Goal: Information Seeking & Learning: Learn about a topic

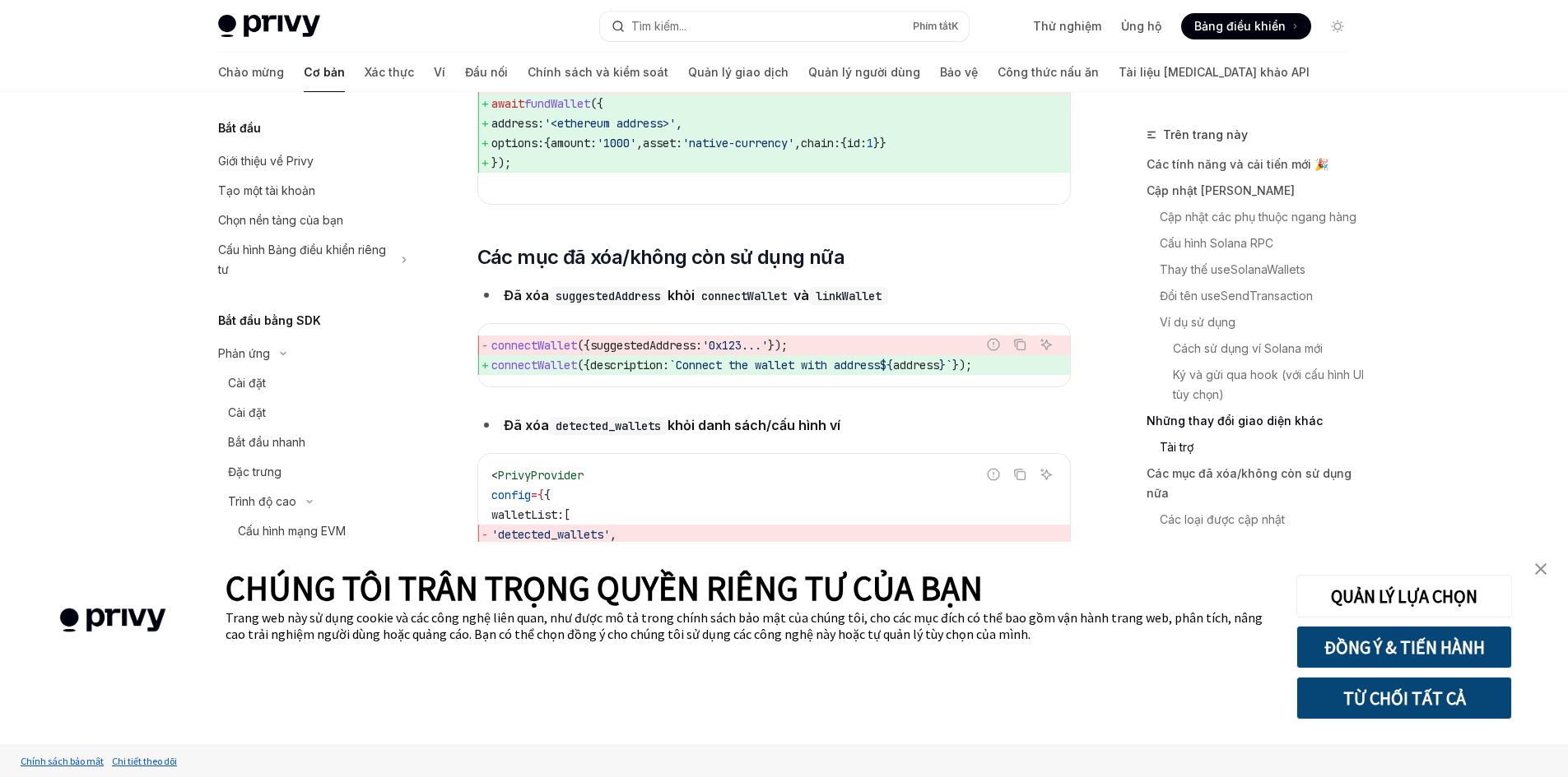
scroll to position [5385, 0]
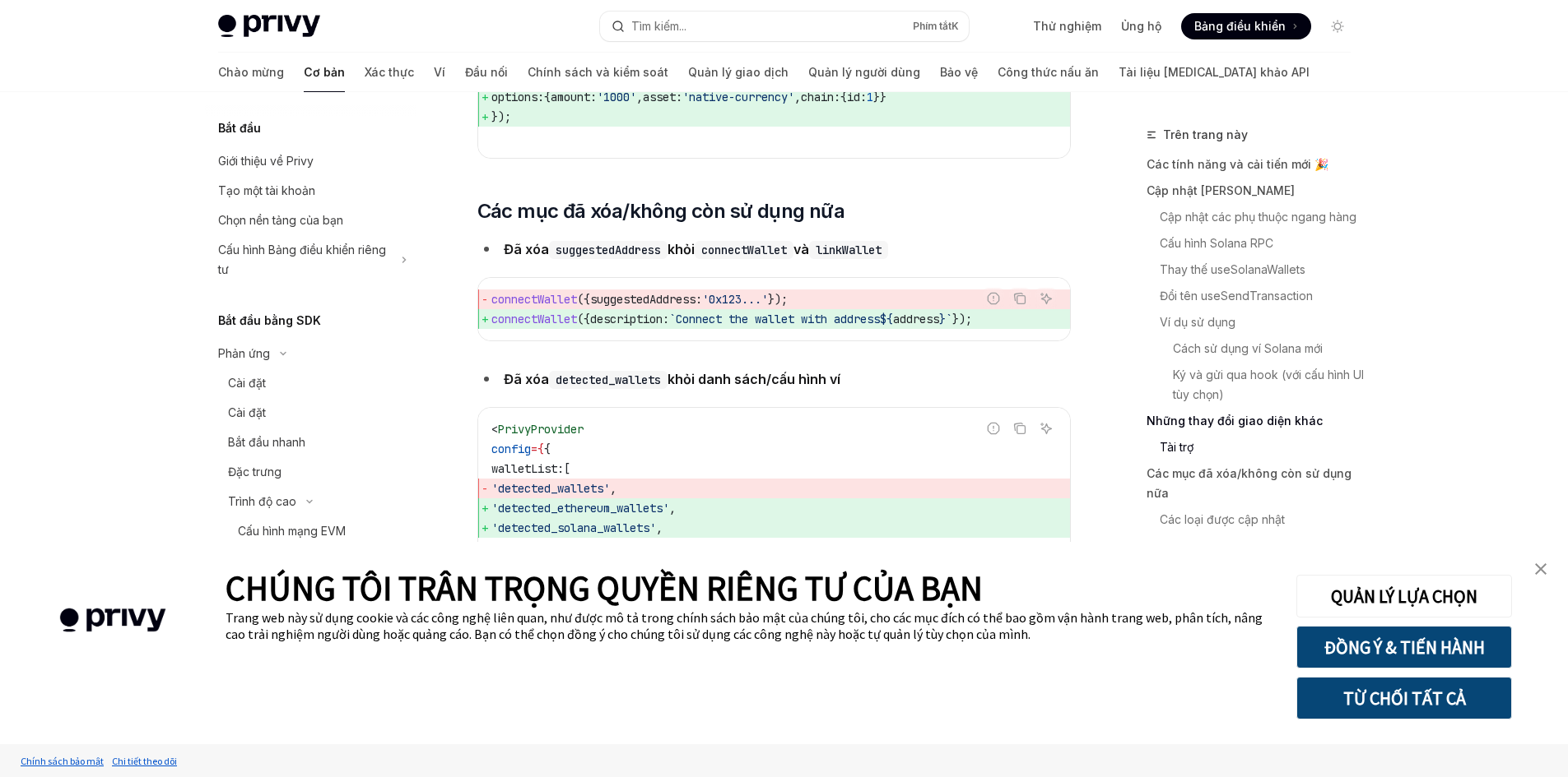
type textarea "*"
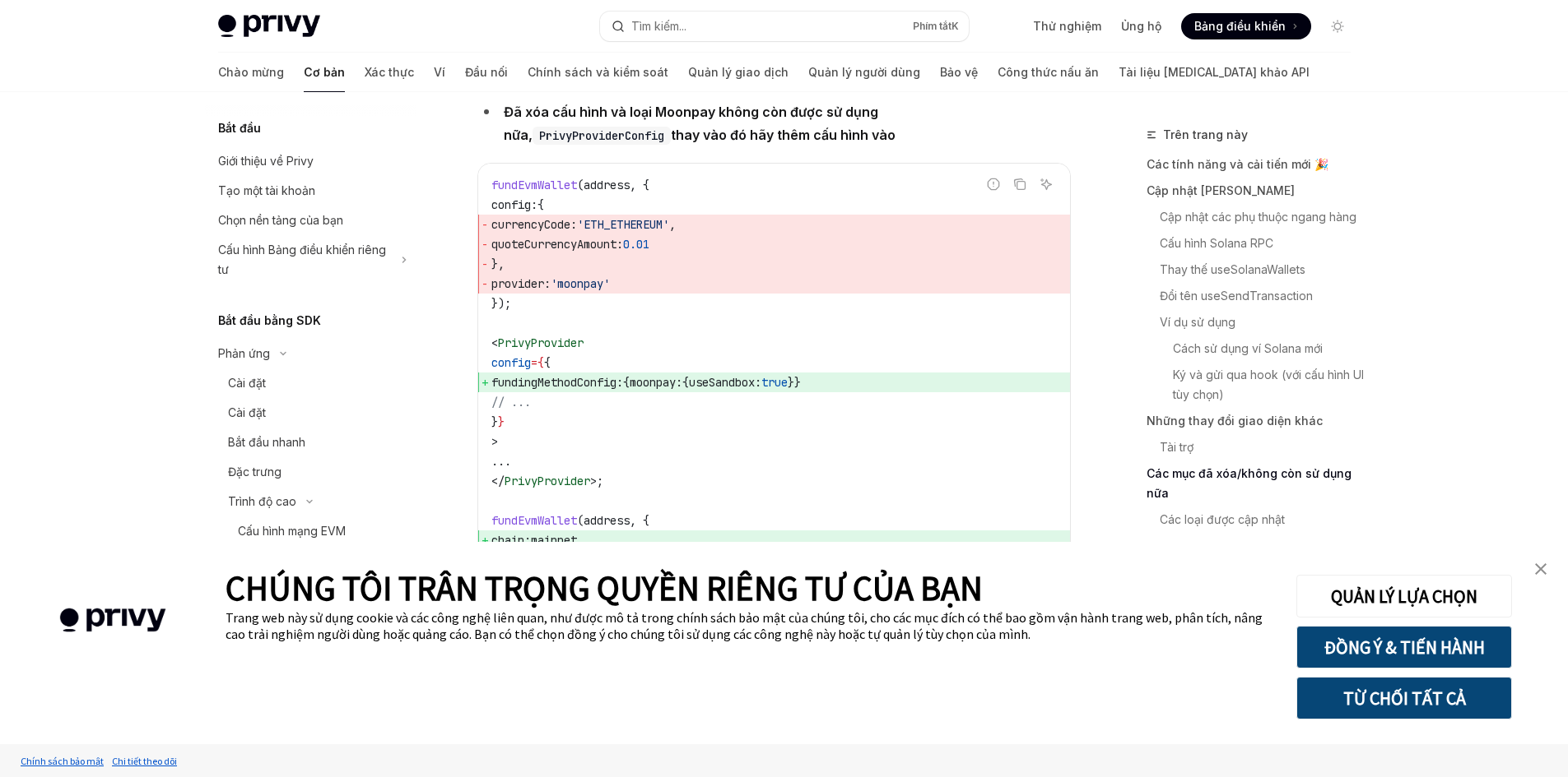
scroll to position [6043, 0]
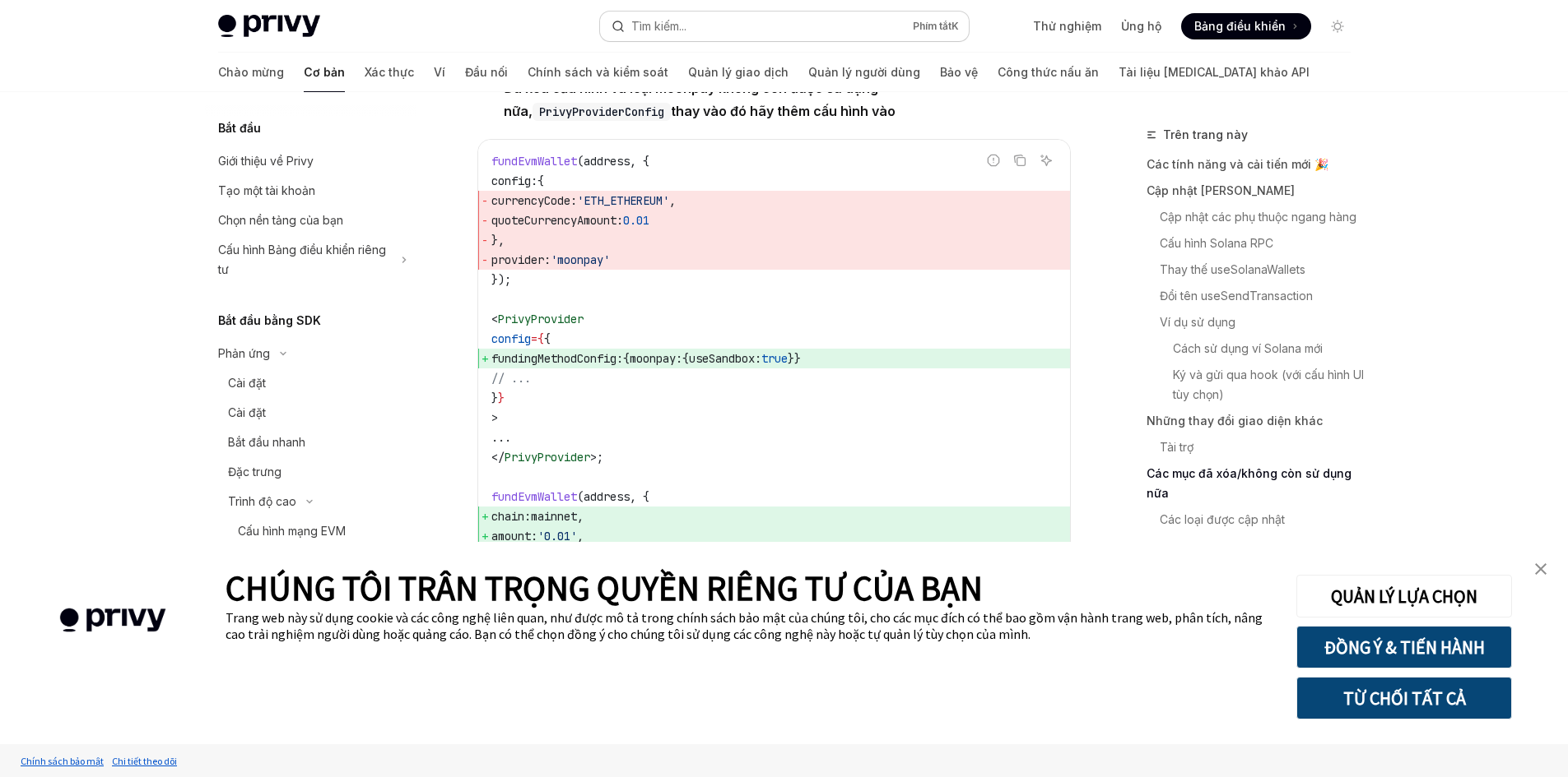
click at [672, 26] on font "Tìm kiếm..." at bounding box center [659, 26] width 55 height 14
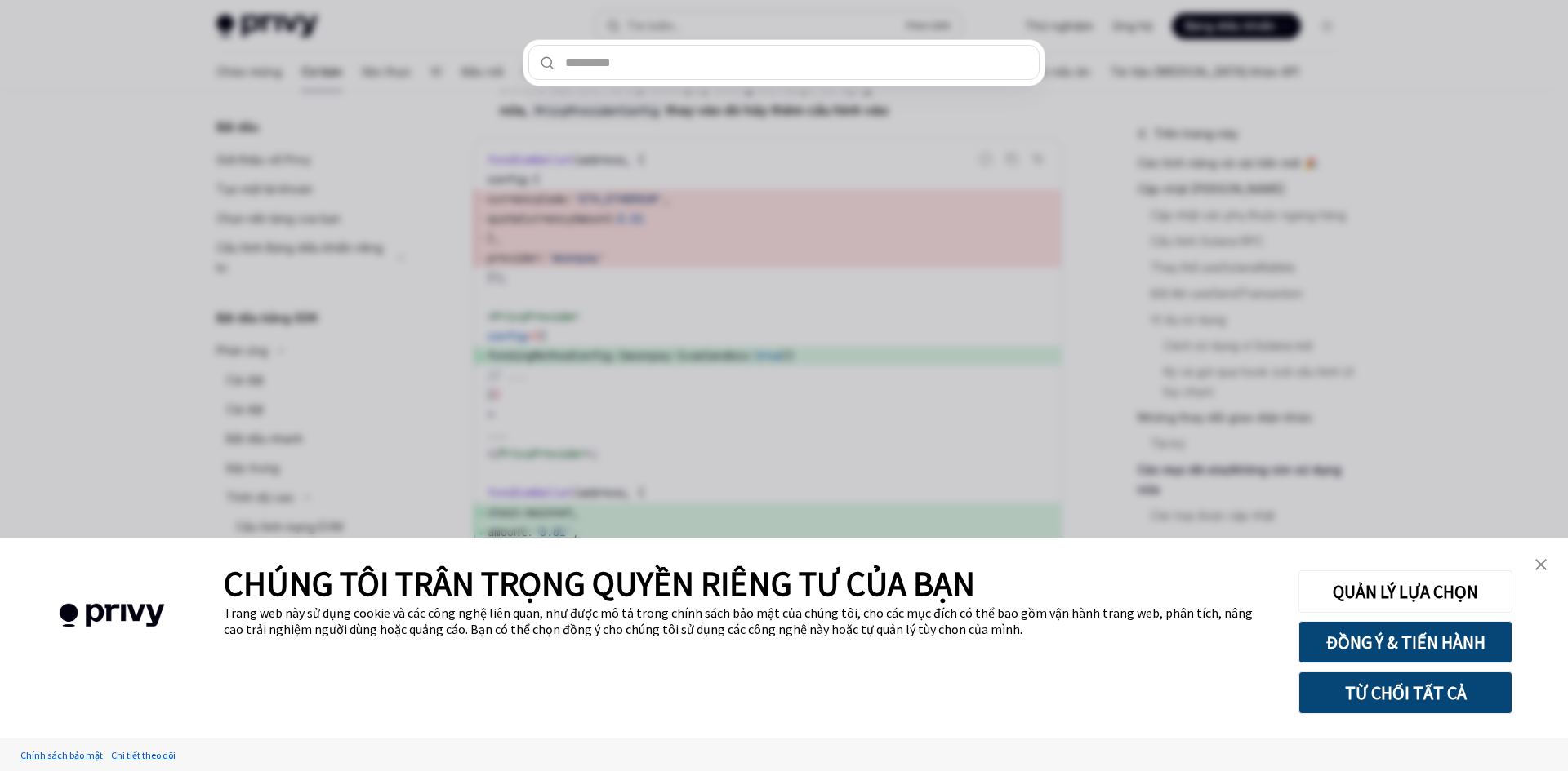
type input "**********"
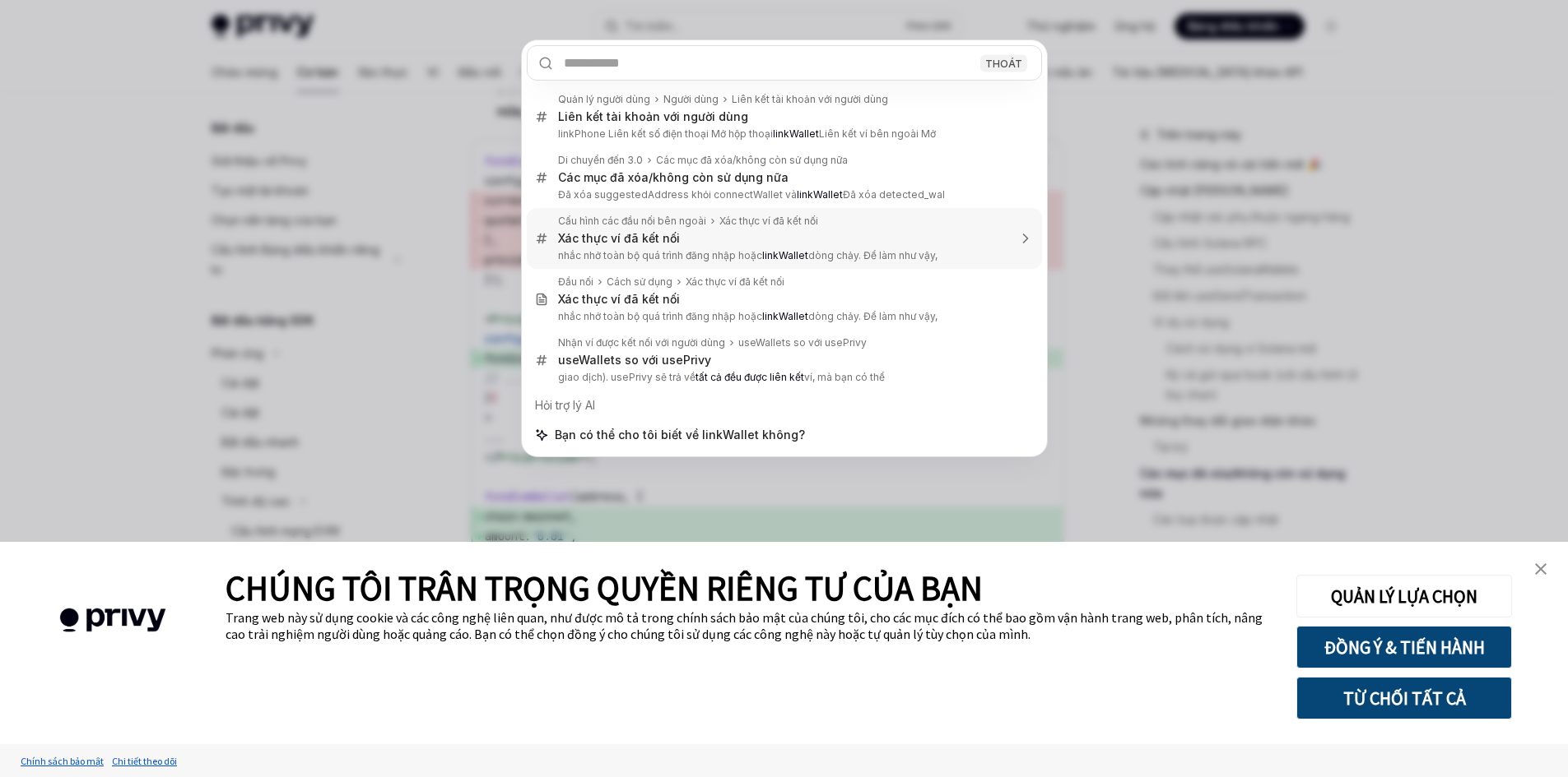
type textarea "*"
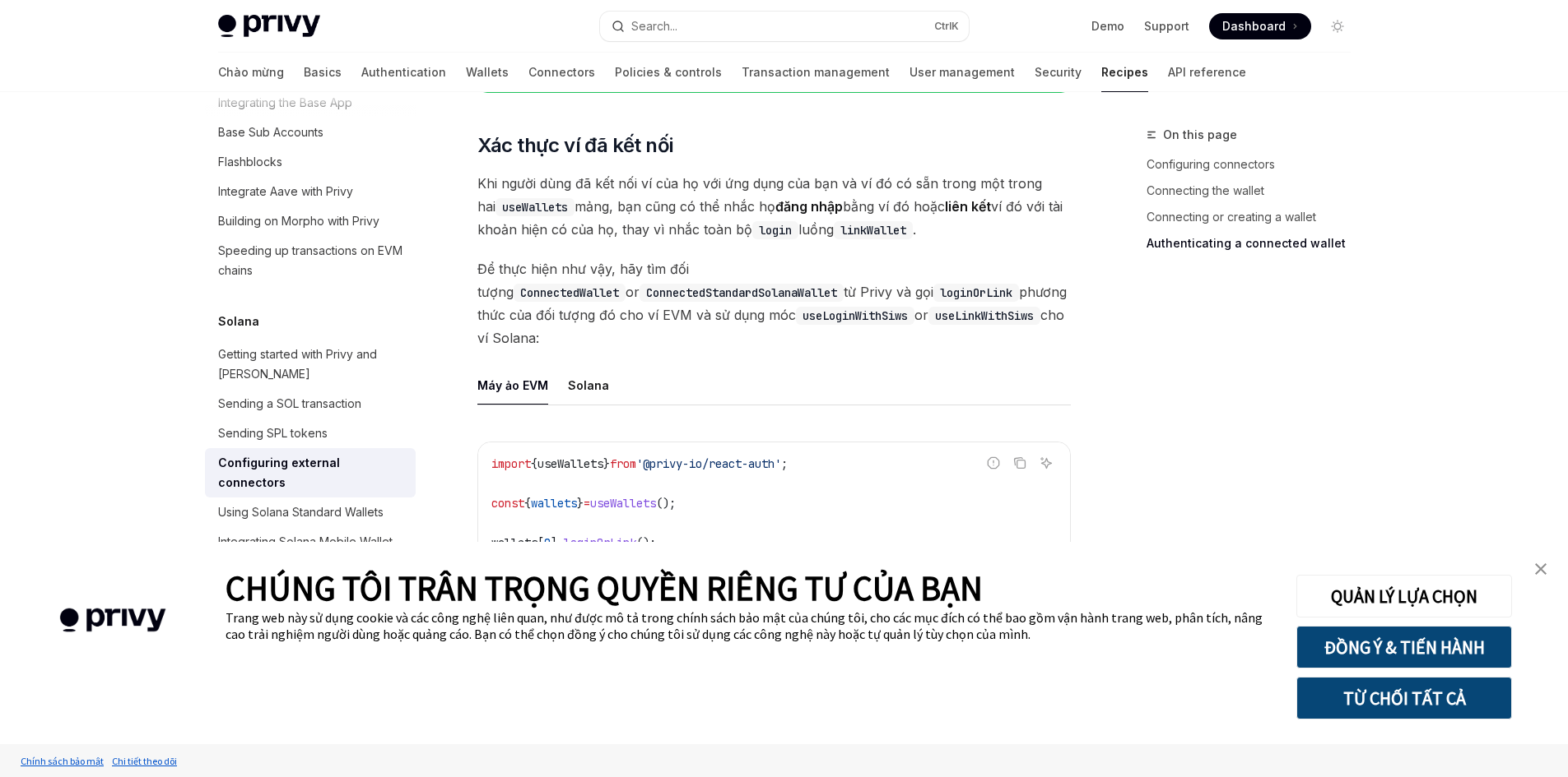
scroll to position [2547, 0]
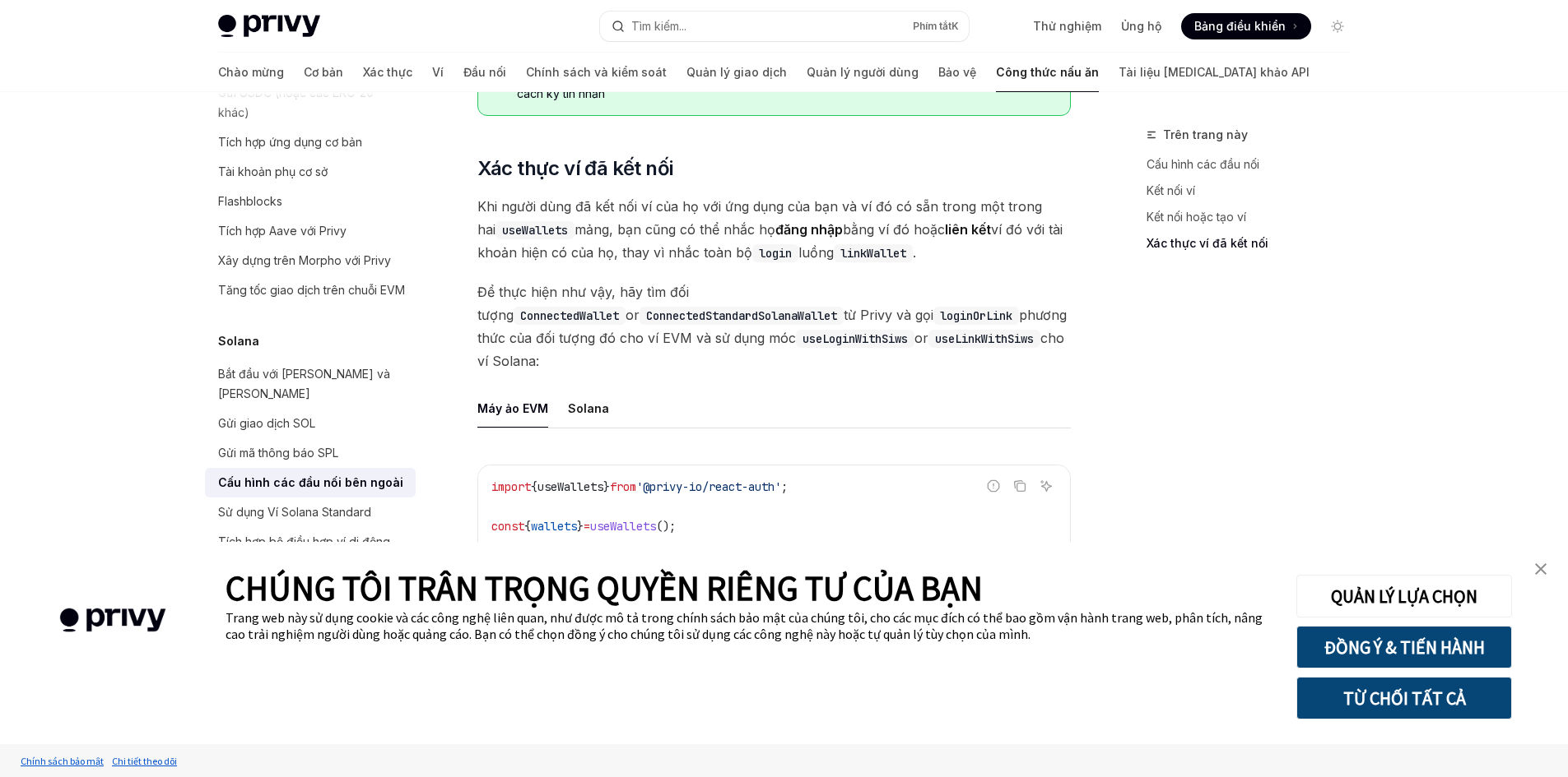
click at [1541, 570] on img "đóng biểu ngữ" at bounding box center [1541, 569] width 12 height 12
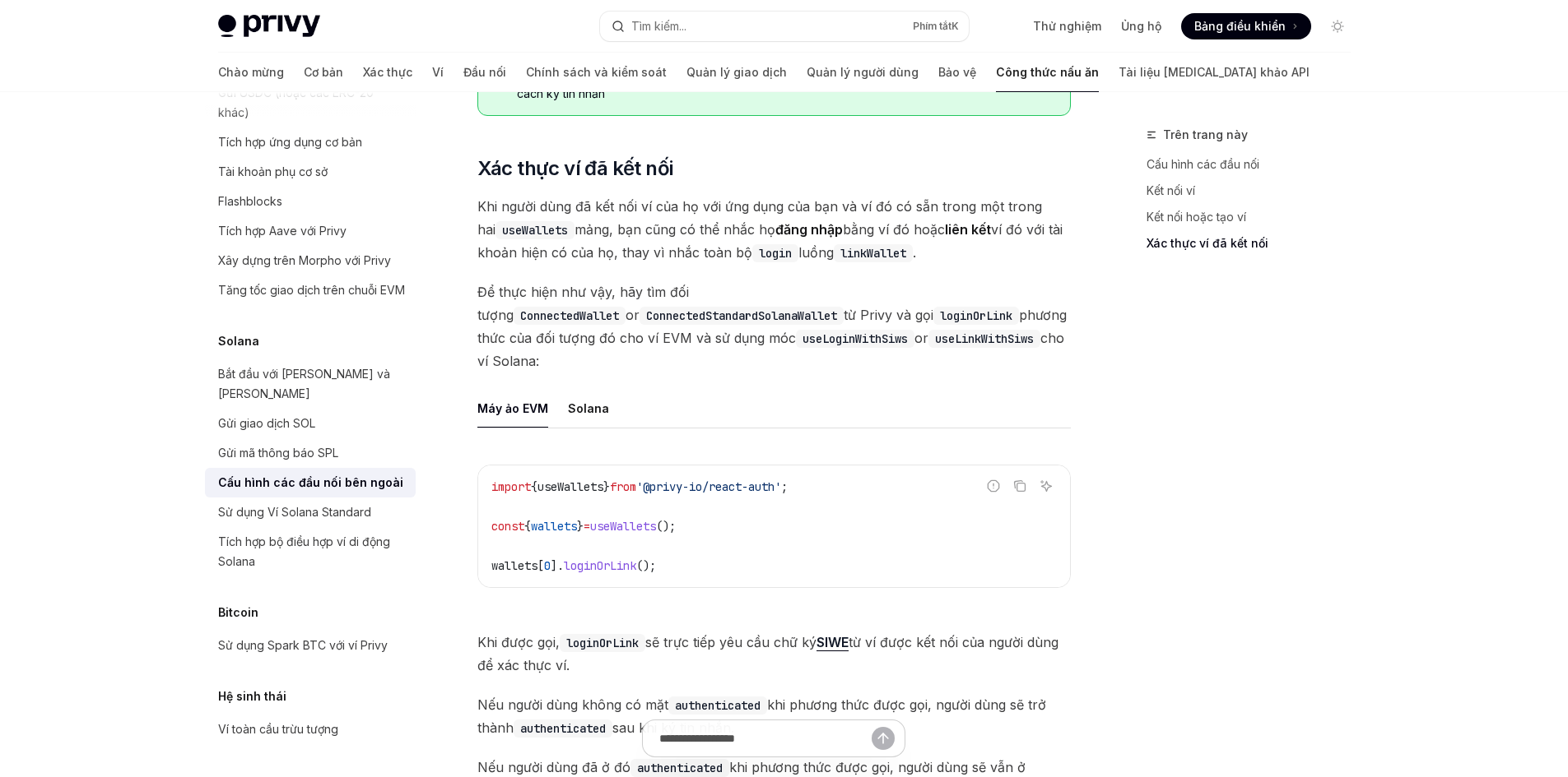
click at [1254, 451] on div "Trên trang này Cấu hình các đầu nối Kết nối ví Kết nối hoặc tạo ví Xác thực ví …" at bounding box center [1238, 451] width 250 height 652
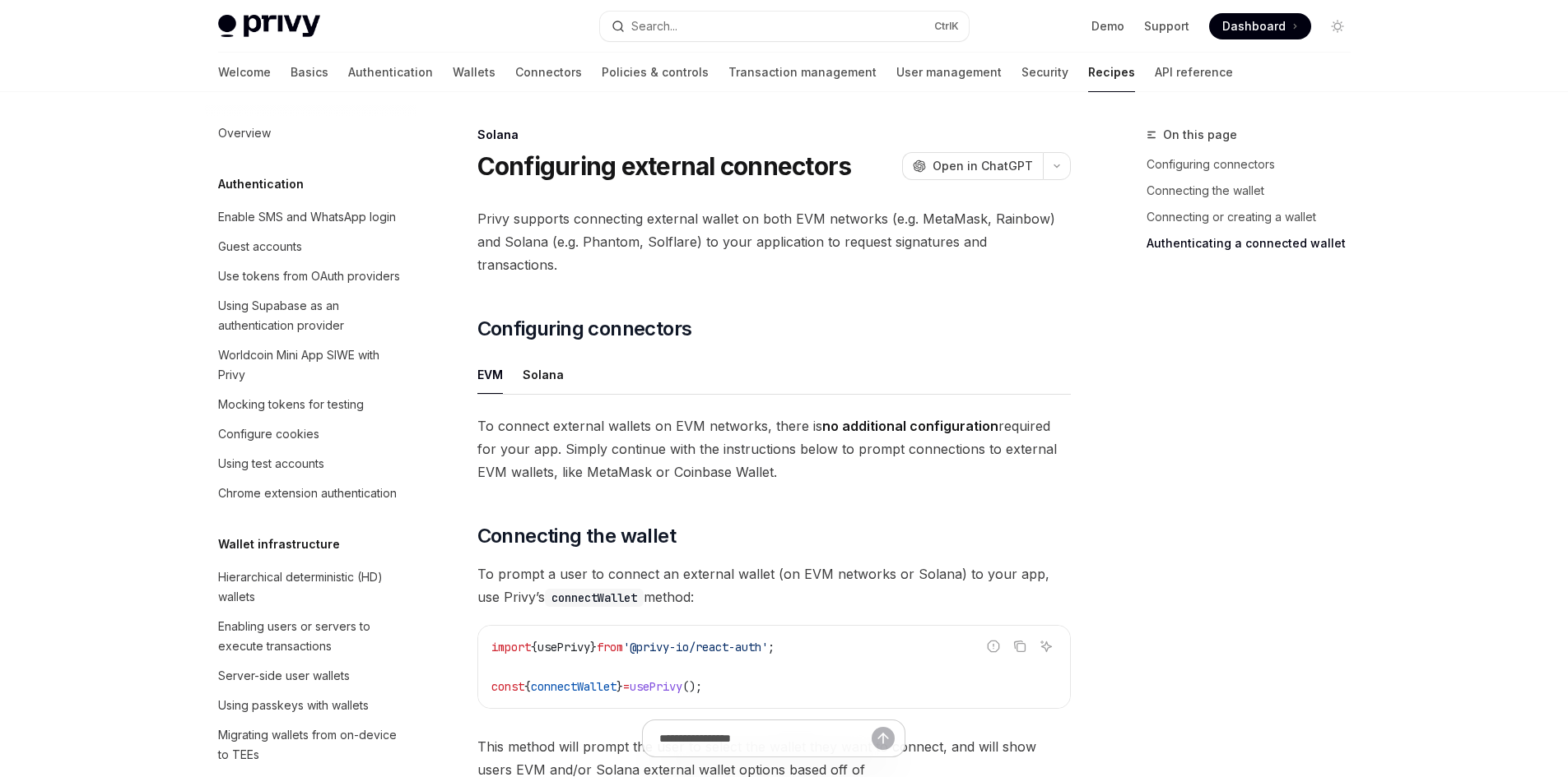
scroll to position [2205, 0]
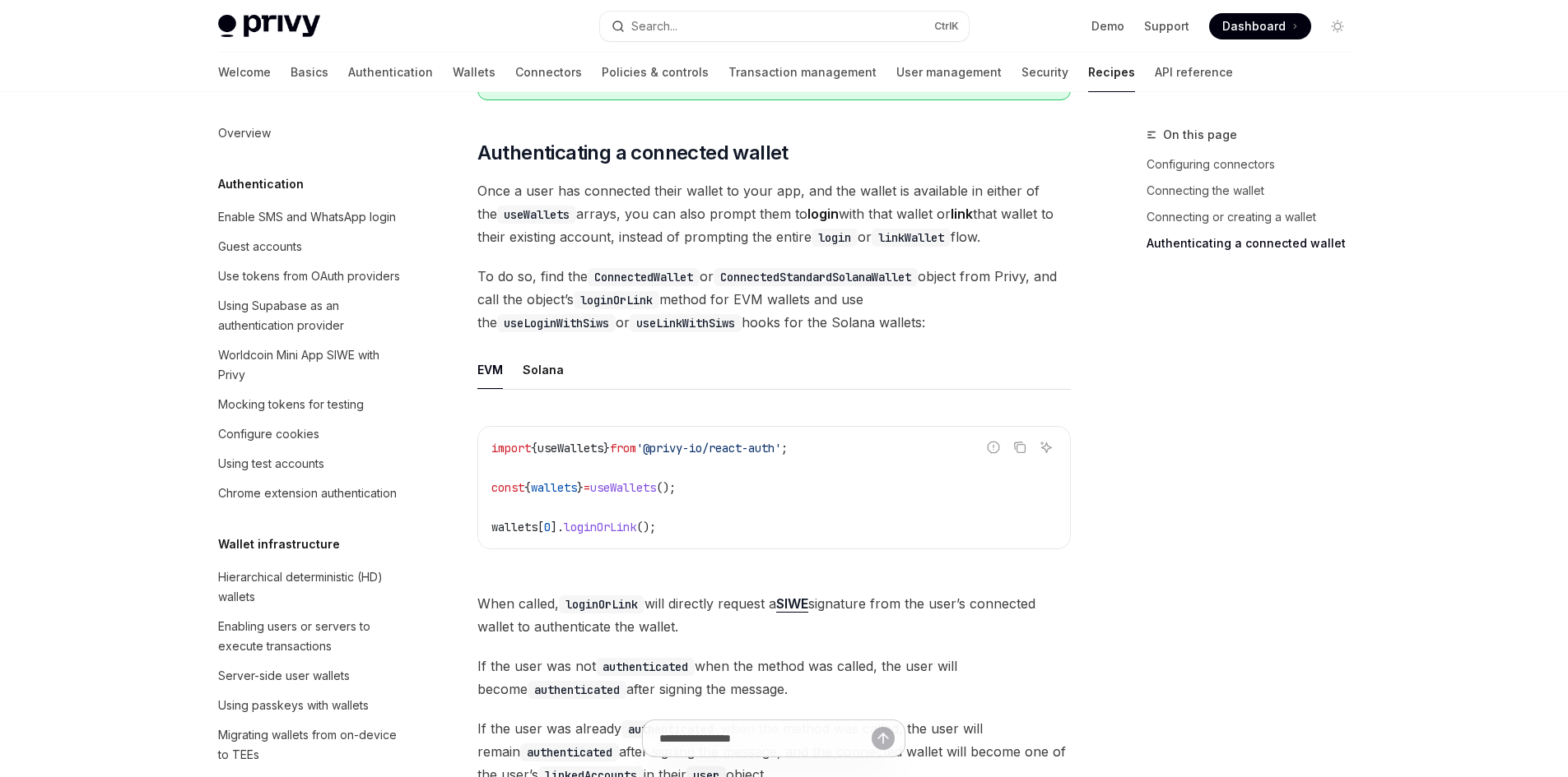
type textarea "*"
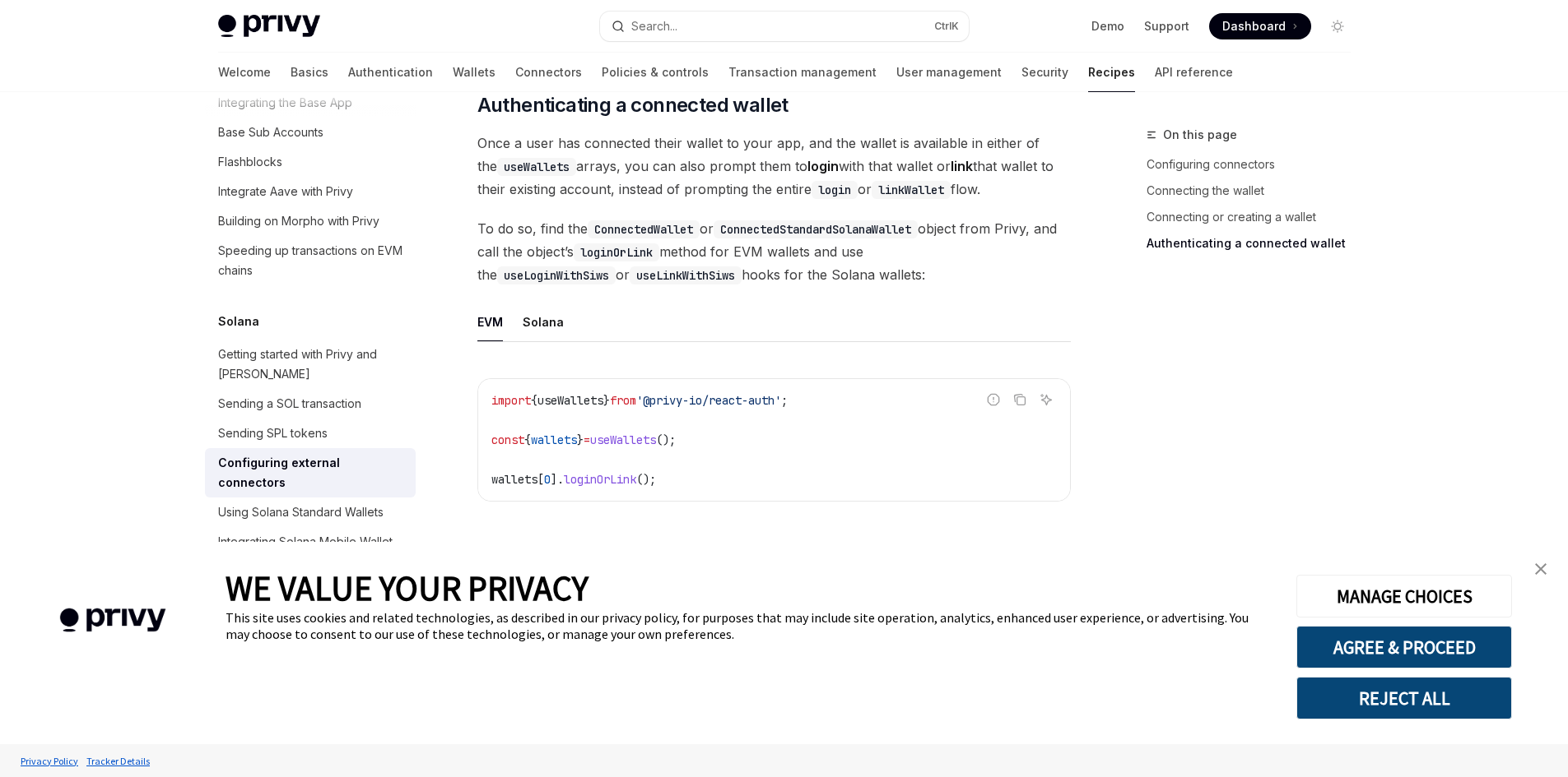
scroll to position [2358, 0]
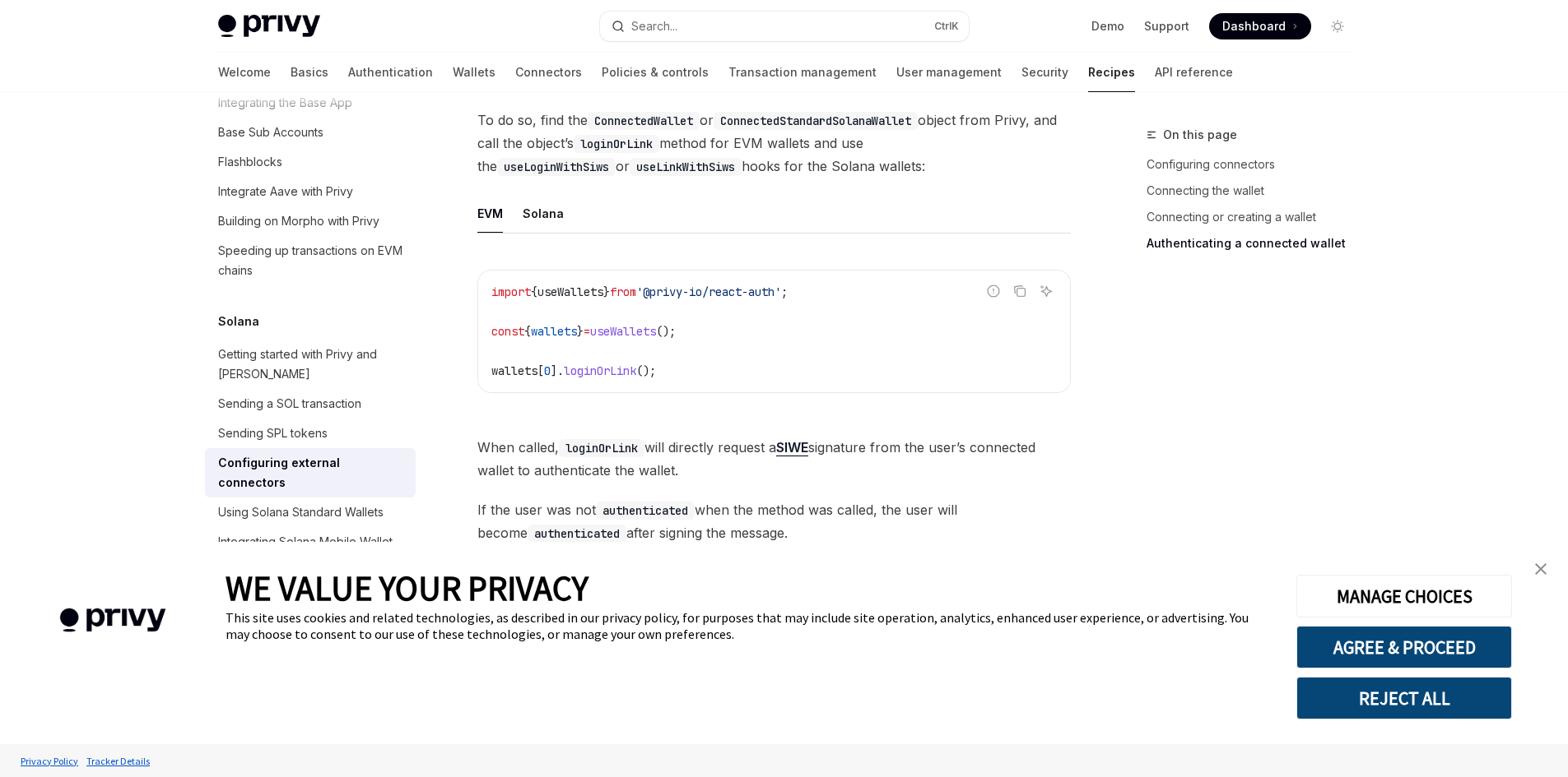
click at [1534, 572] on link "close banner" at bounding box center [1541, 569] width 33 height 33
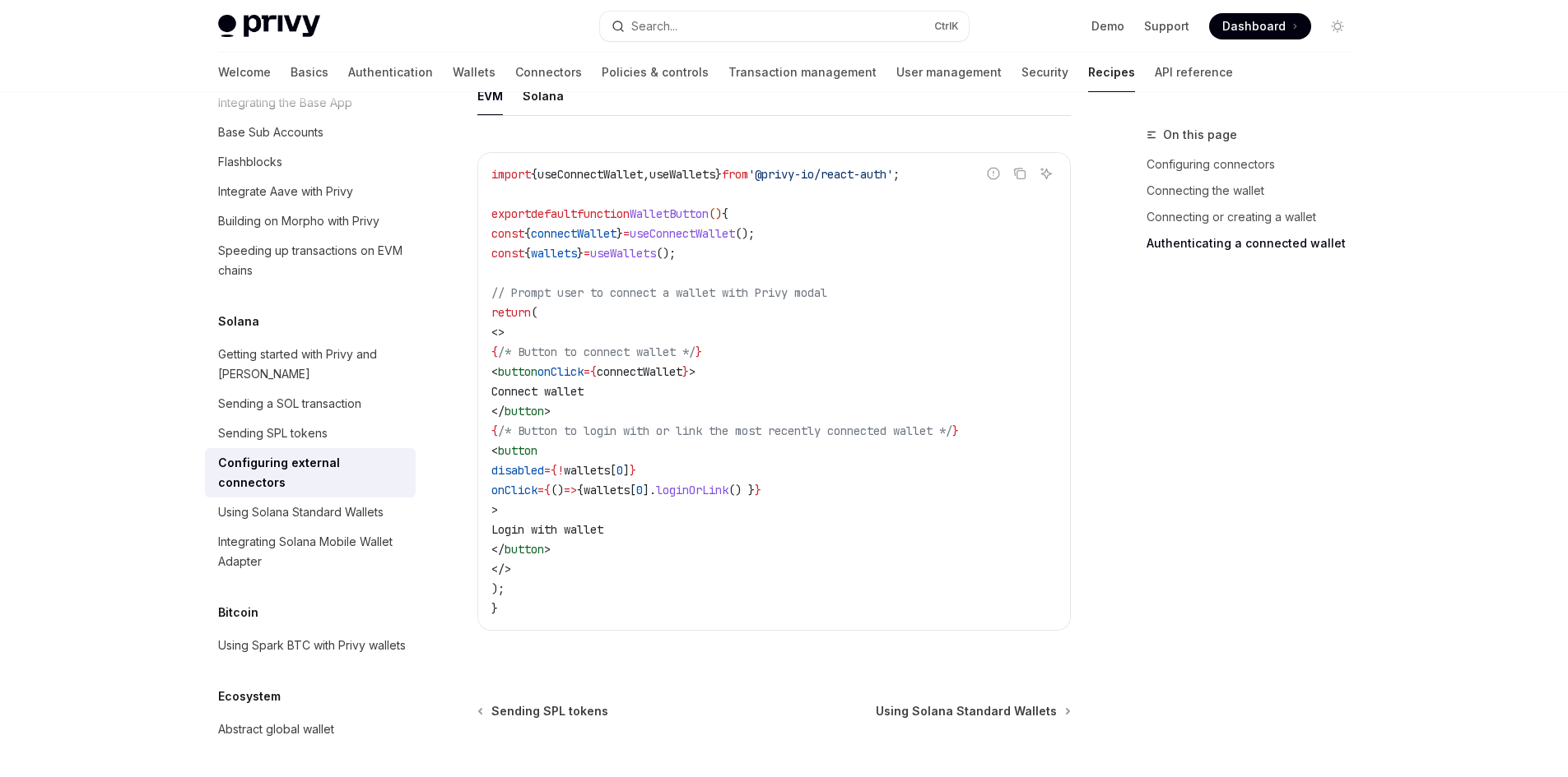
scroll to position [3016, 0]
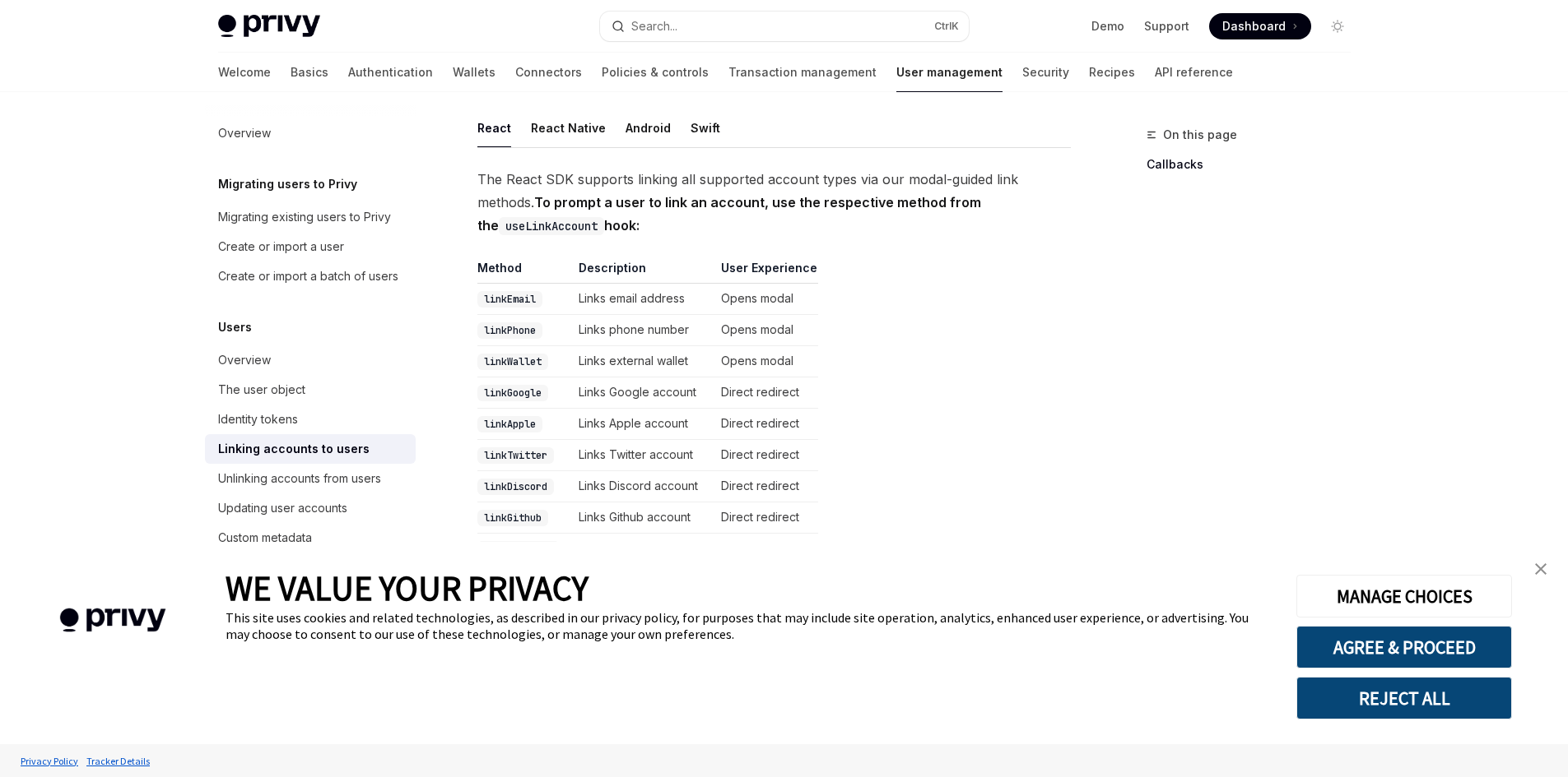
scroll to position [412, 0]
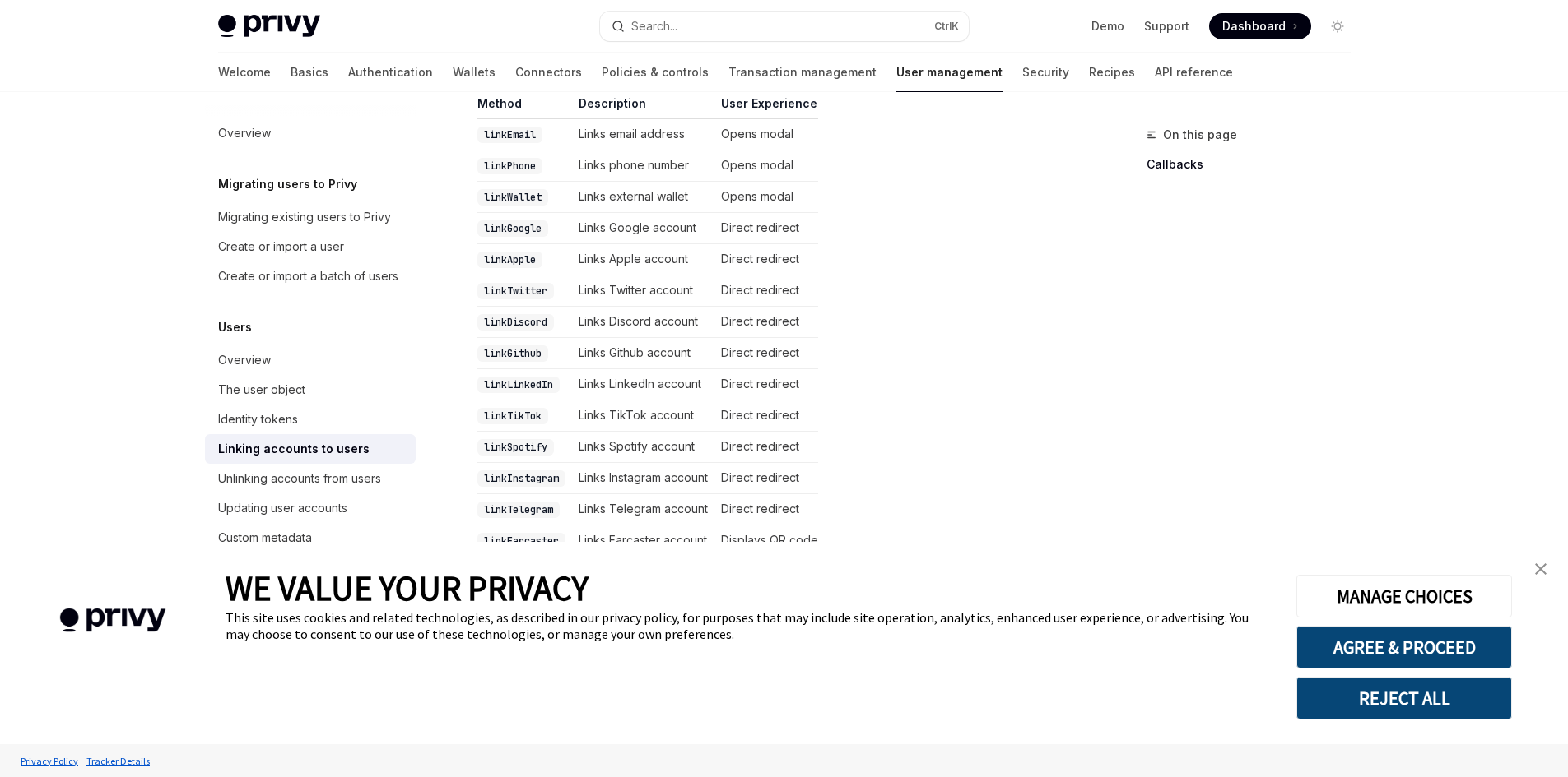
click at [1551, 563] on link "close banner" at bounding box center [1541, 569] width 33 height 33
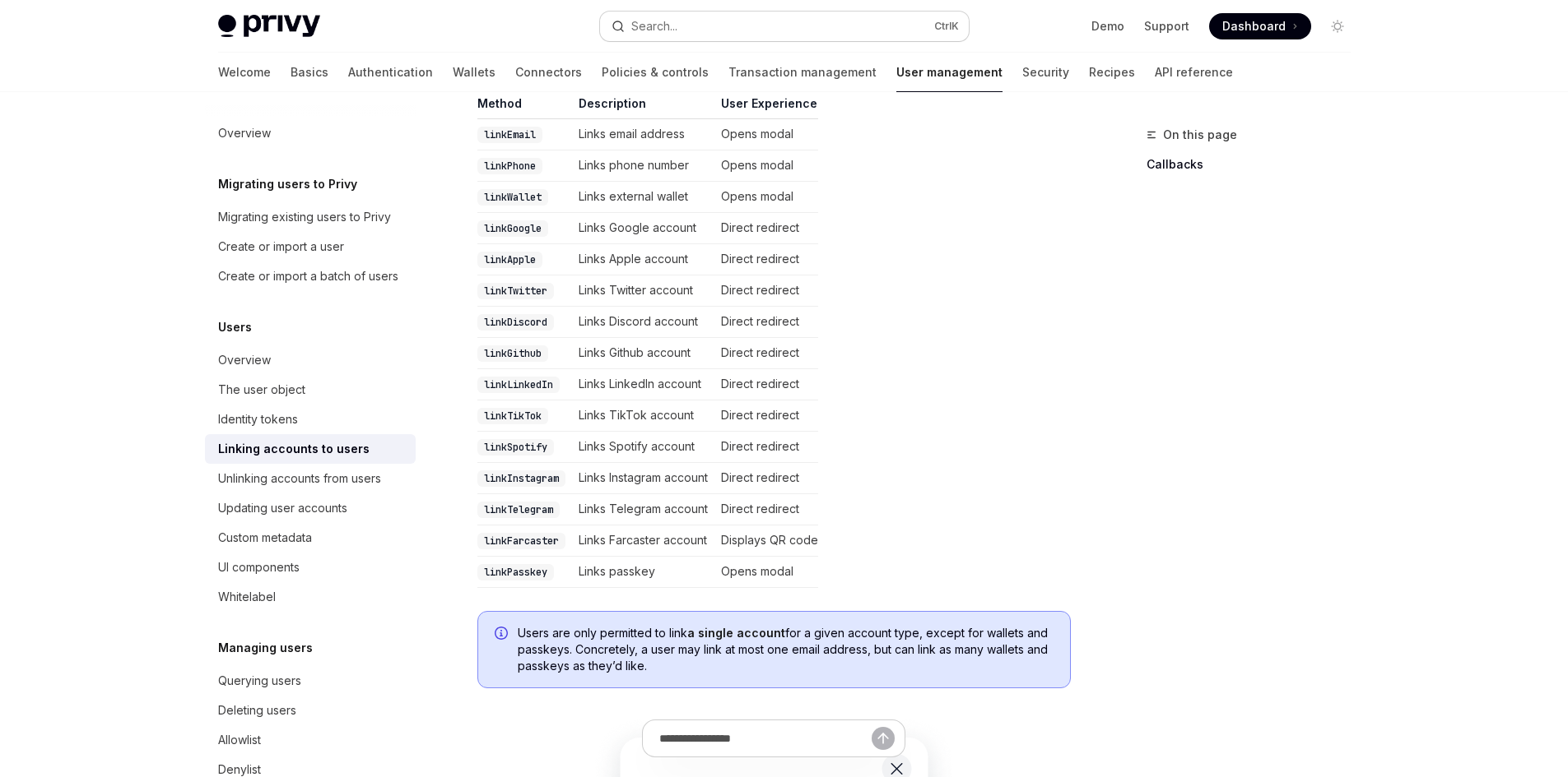
click at [706, 21] on button "Search... Ctrl K" at bounding box center [784, 26] width 369 height 30
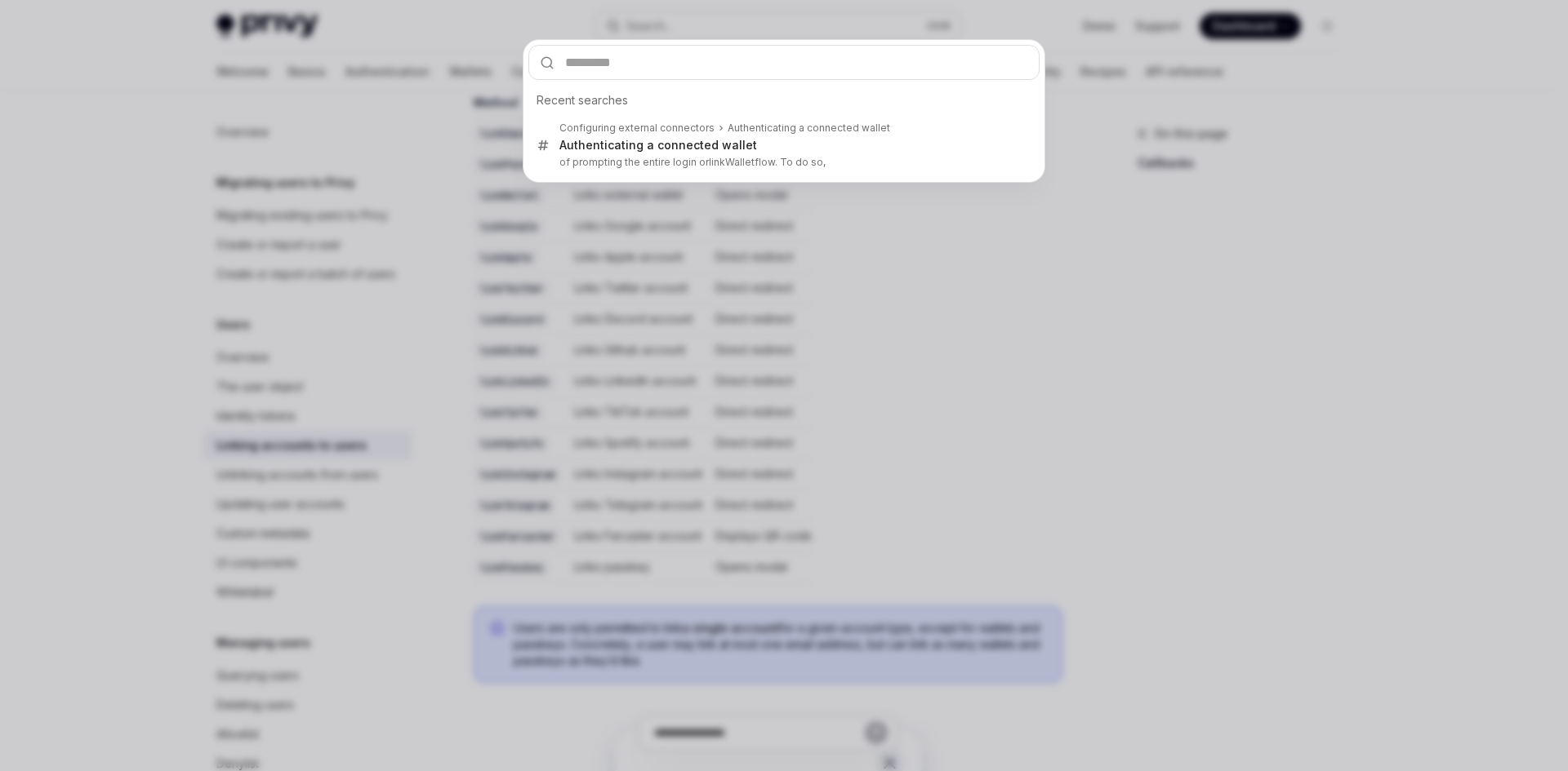
type input "********"
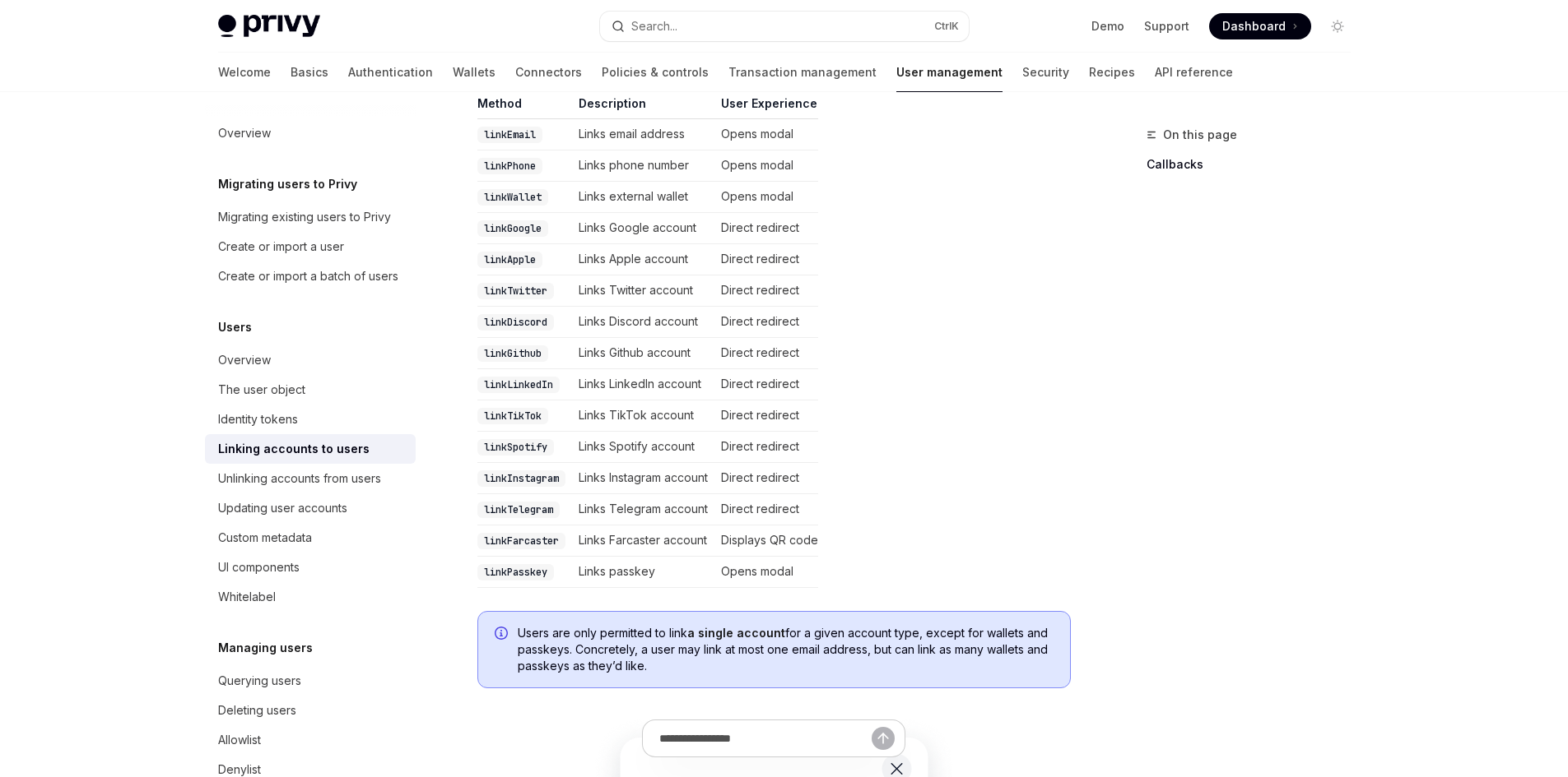
type textarea "*"
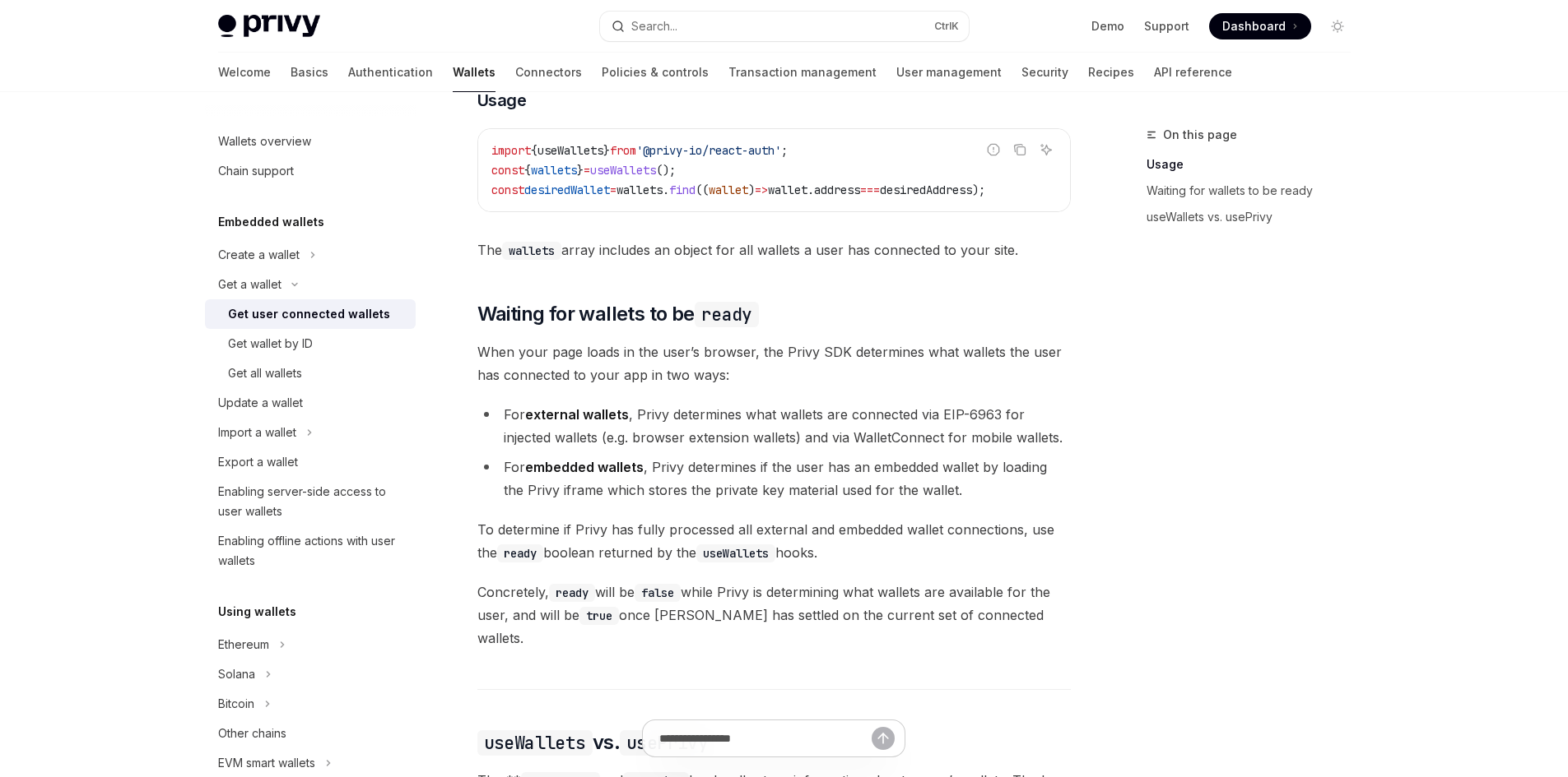
scroll to position [600, 0]
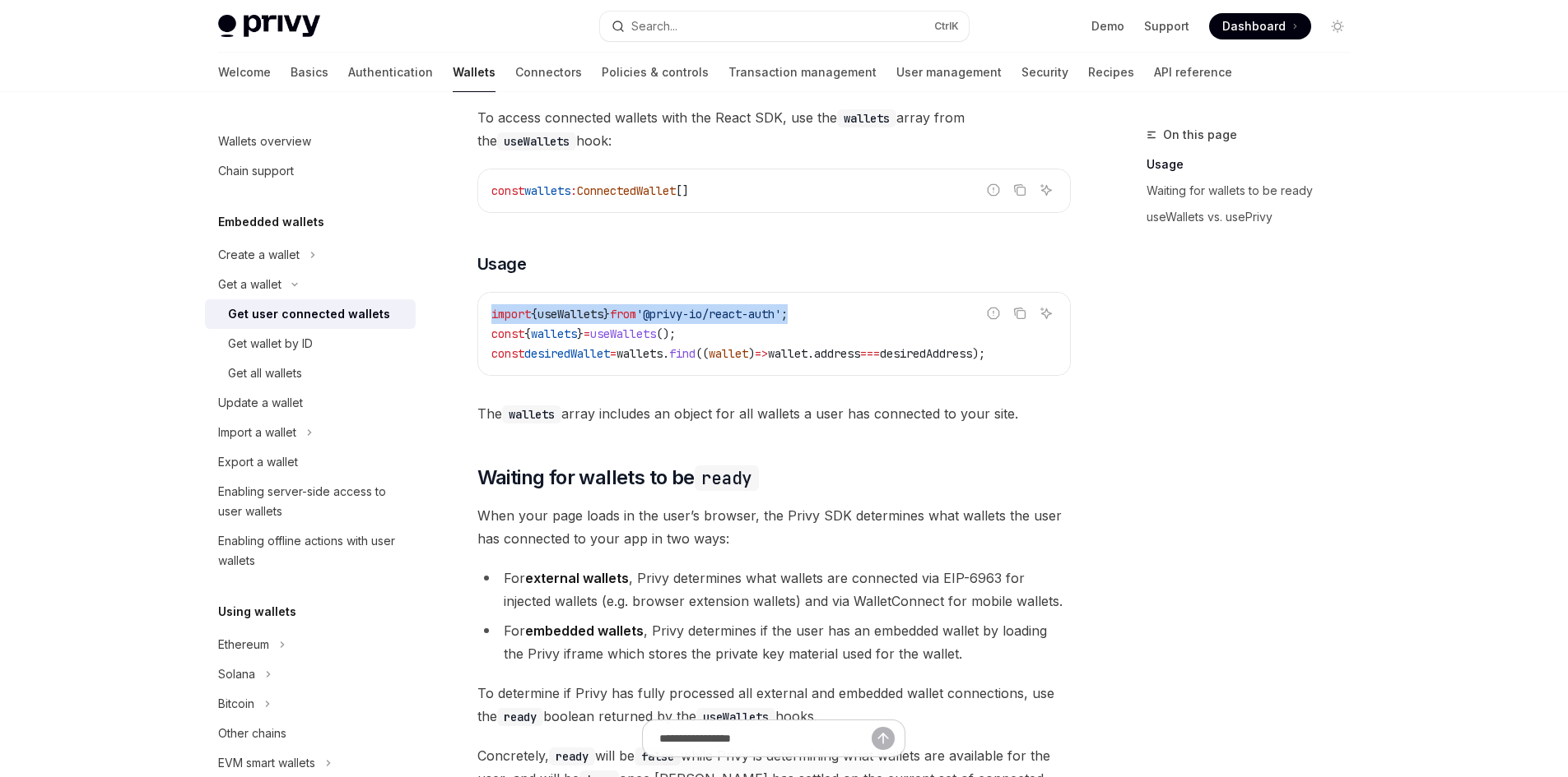
drag, startPoint x: 829, startPoint y: 312, endPoint x: 488, endPoint y: 312, distance: 341.0
click at [488, 312] on div "import { useWallets } from '@privy-io/react-auth' ; const { wallets } = useWall…" at bounding box center [773, 334] width 592 height 82
copy span "import { useWallets } from '@privy-io/react-auth' ;"
